Goal: Register for event/course

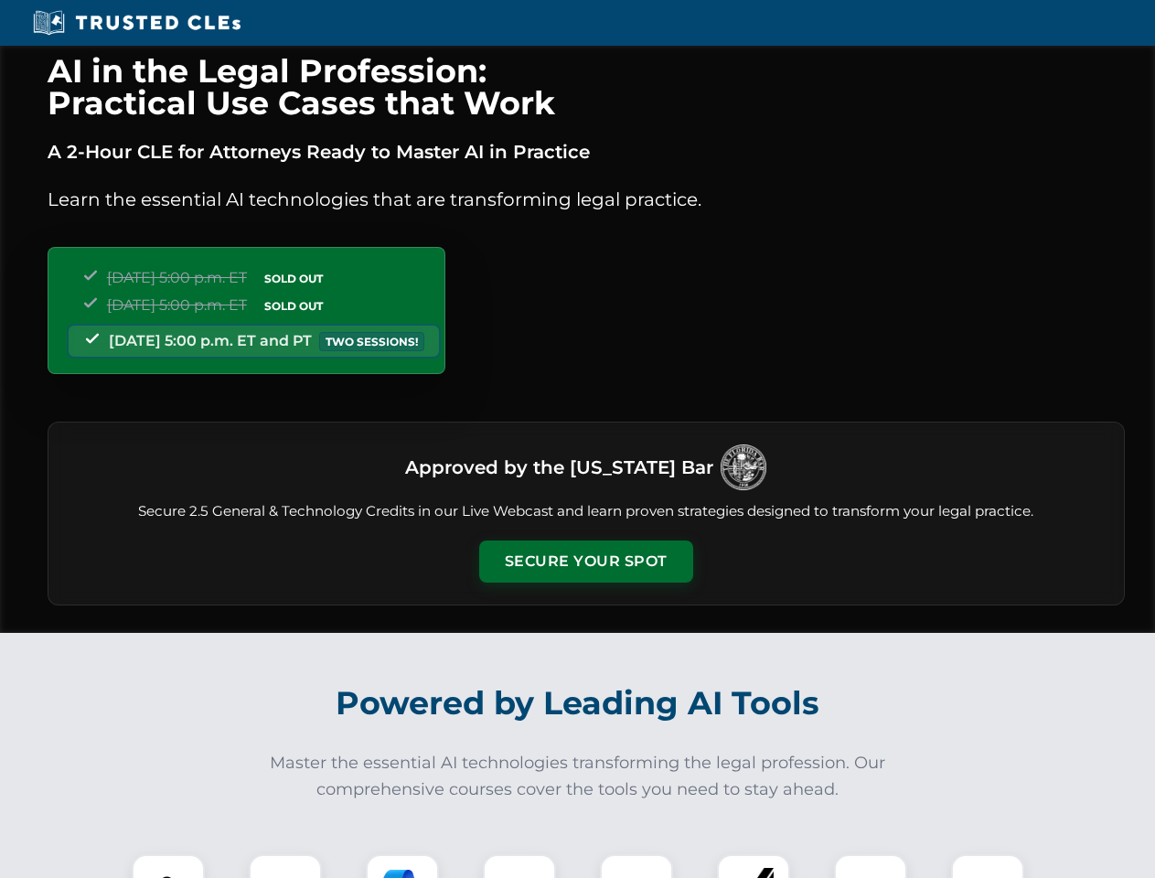
click at [585, 561] on button "Secure Your Spot" at bounding box center [586, 561] width 214 height 42
click at [168, 866] on img at bounding box center [168, 890] width 53 height 53
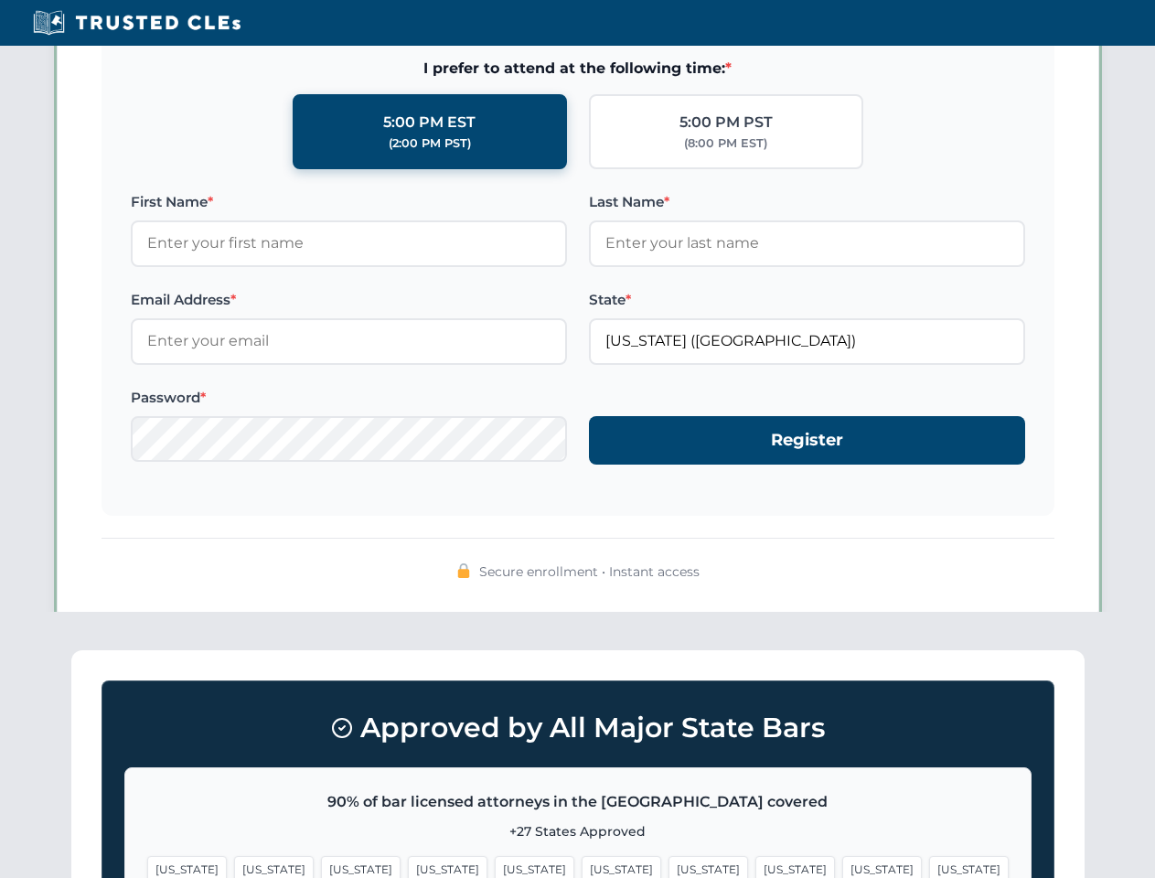
click at [668, 866] on span "[US_STATE]" at bounding box center [708, 869] width 80 height 27
click at [842, 866] on span "[US_STATE]" at bounding box center [882, 869] width 80 height 27
